Goal: Information Seeking & Learning: Learn about a topic

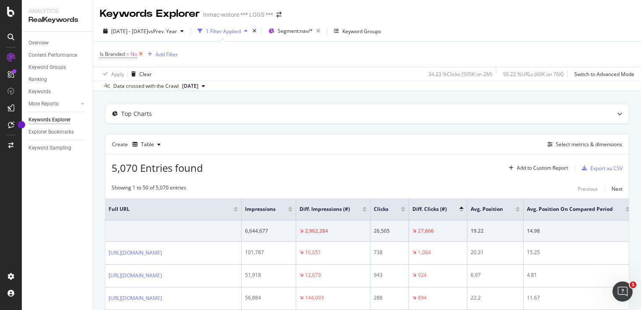
click at [144, 55] on icon at bounding box center [140, 54] width 7 height 8
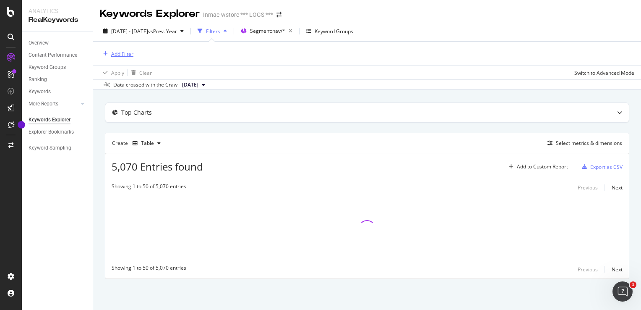
click at [129, 55] on div "Add Filter" at bounding box center [122, 53] width 22 height 7
click at [296, 36] on div "Segment: nav/*" at bounding box center [273, 31] width 46 height 12
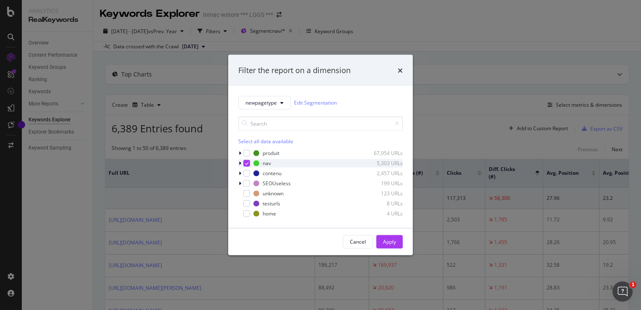
click at [245, 162] on icon "modal" at bounding box center [247, 163] width 4 height 4
click at [235, 164] on div "newpagetype Edit Segmentation Select all data available produit 67,954 URLs nav…" at bounding box center [320, 157] width 185 height 142
click at [240, 162] on icon "modal" at bounding box center [240, 162] width 3 height 5
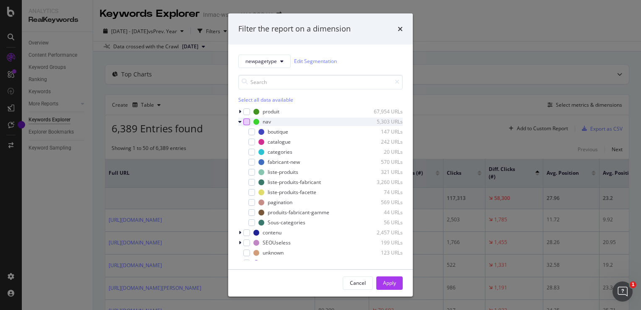
click at [240, 122] on icon "modal" at bounding box center [239, 121] width 3 height 5
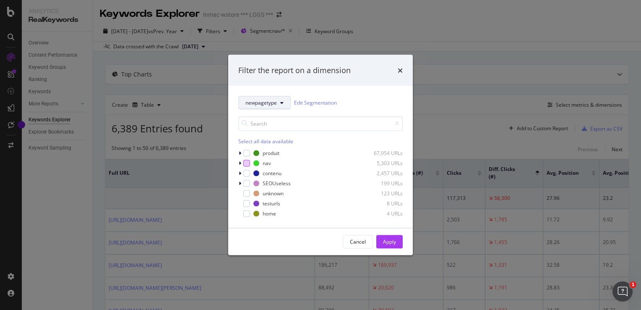
click at [276, 105] on span "newpagetype" at bounding box center [261, 102] width 31 height 7
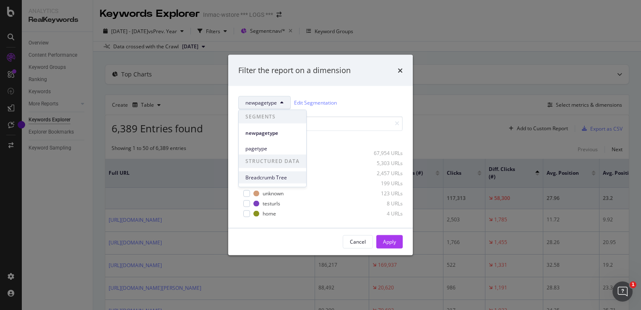
click at [251, 176] on span "Breadcrumb Tree" at bounding box center [273, 177] width 54 height 8
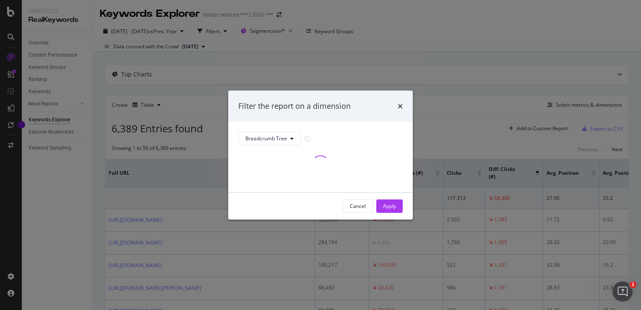
click at [253, 169] on div "modal" at bounding box center [320, 163] width 165 height 17
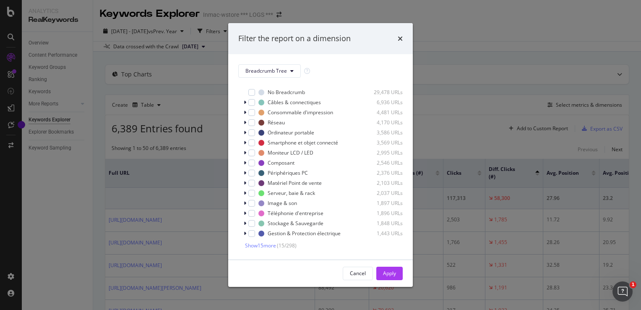
scroll to position [8, 0]
click at [257, 244] on span "Show 15 more" at bounding box center [260, 246] width 31 height 7
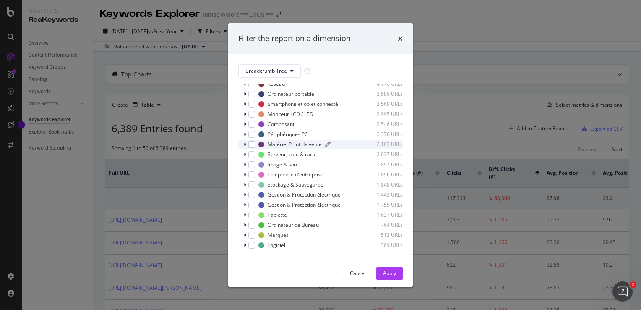
scroll to position [0, 0]
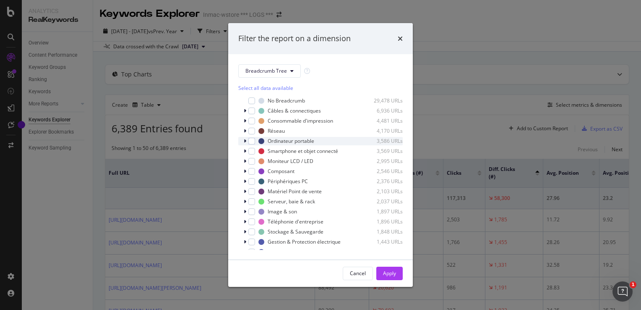
click at [244, 142] on icon "modal" at bounding box center [245, 141] width 3 height 5
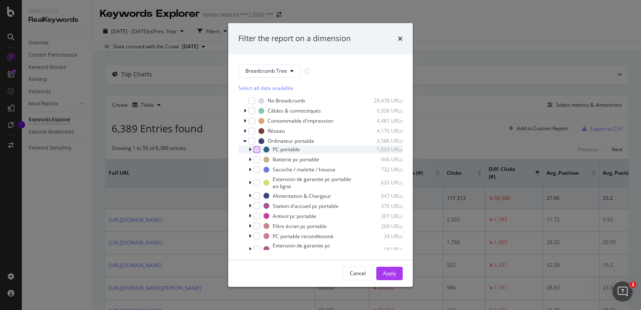
click at [257, 149] on div "modal" at bounding box center [257, 149] width 7 height 7
click at [382, 276] on button "Apply" at bounding box center [389, 273] width 26 height 13
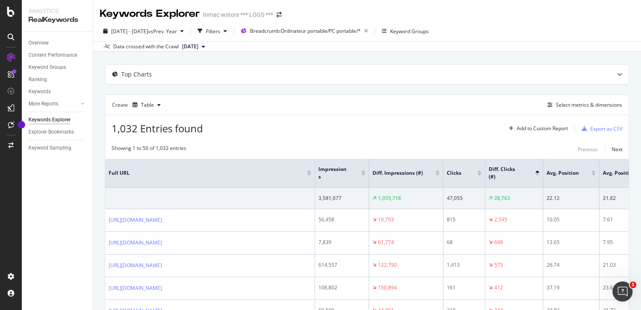
click at [227, 44] on div "Data crossed with the Crawl [DATE]" at bounding box center [367, 46] width 548 height 10
click at [209, 44] on button "[DATE]" at bounding box center [194, 47] width 30 height 10
click at [205, 44] on icon at bounding box center [203, 46] width 3 height 5
click at [466, 69] on div "Top Charts" at bounding box center [367, 74] width 524 height 19
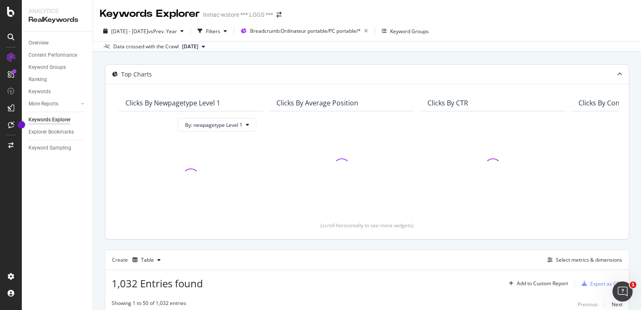
click at [460, 75] on div "Top Charts" at bounding box center [350, 74] width 491 height 8
